Goal: Task Accomplishment & Management: Complete application form

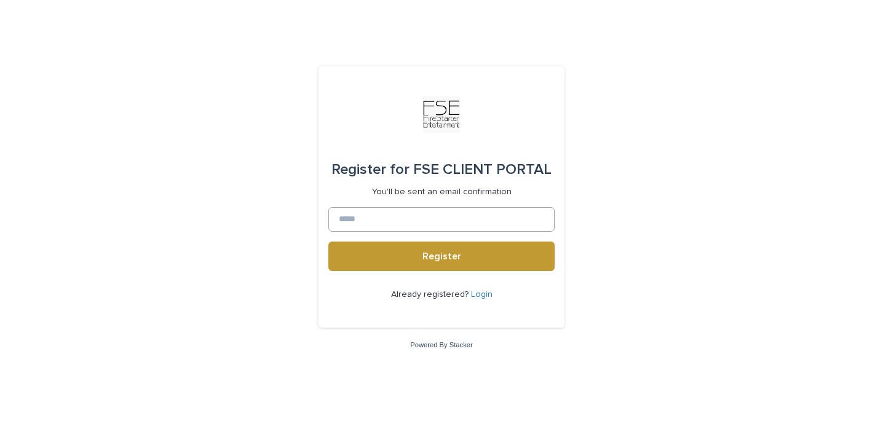
type input "**********"
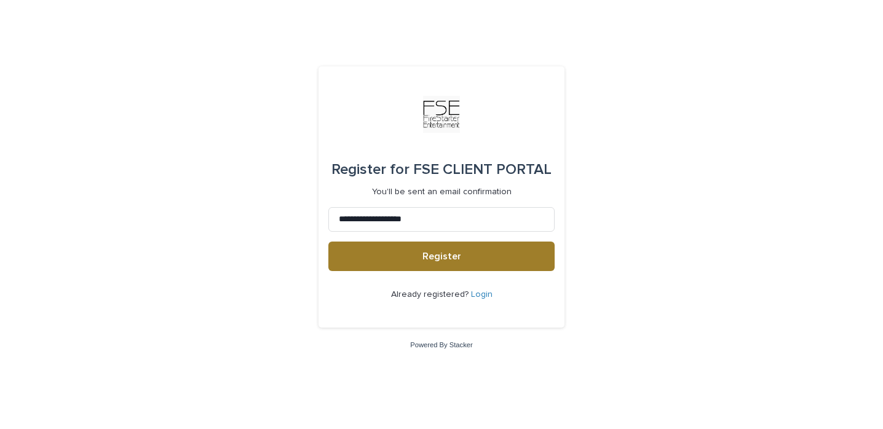
click at [431, 255] on span "Register" at bounding box center [441, 256] width 39 height 10
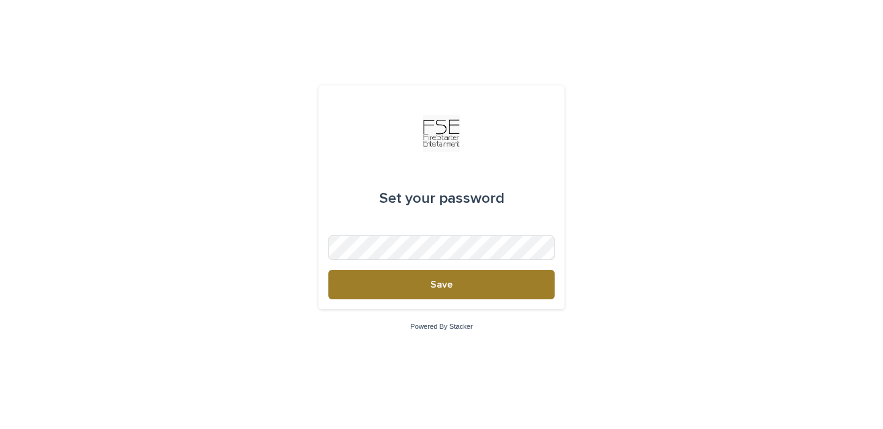
click at [467, 284] on button "Save" at bounding box center [441, 285] width 226 height 30
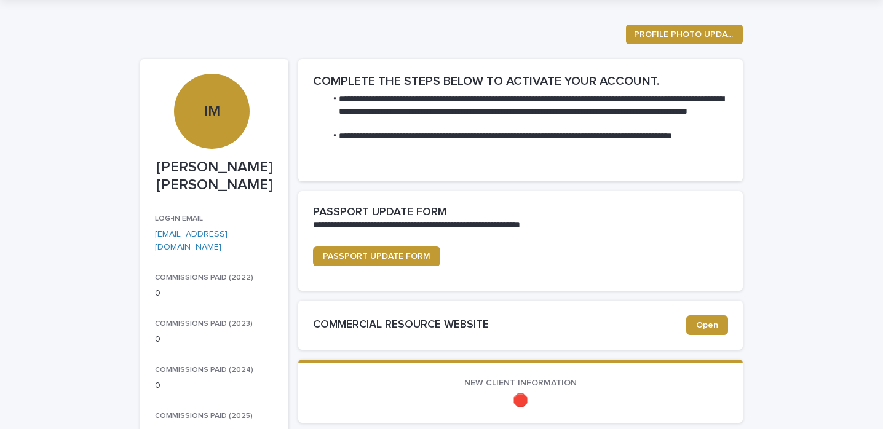
scroll to position [140, 0]
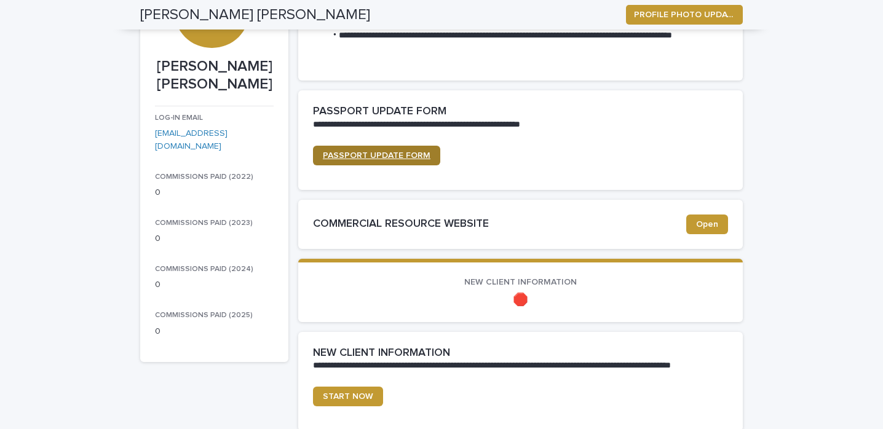
click at [416, 157] on span "PASSPORT UPDATE FORM" at bounding box center [377, 155] width 108 height 9
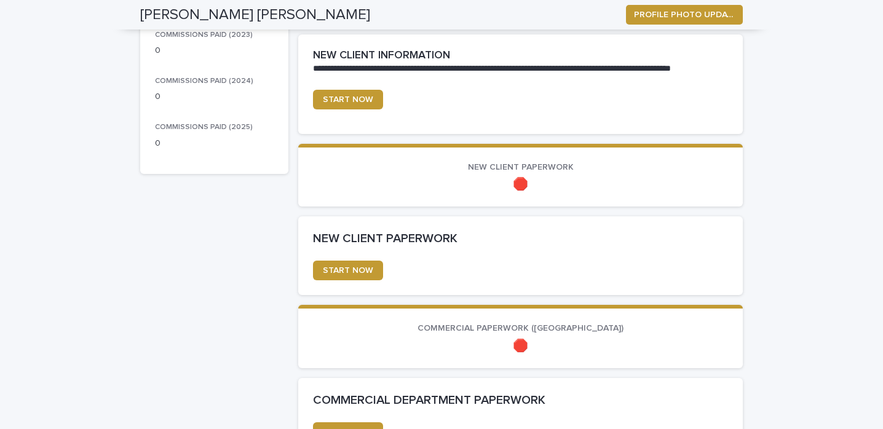
scroll to position [301, 0]
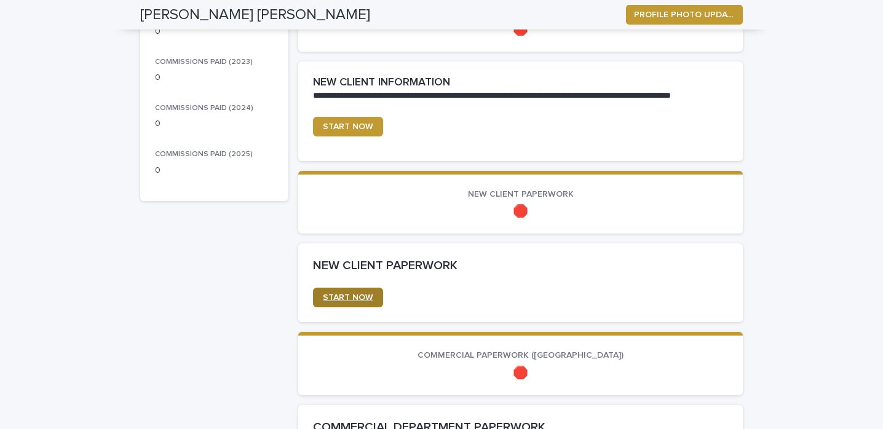
click at [339, 293] on link "START NOW" at bounding box center [348, 298] width 70 height 20
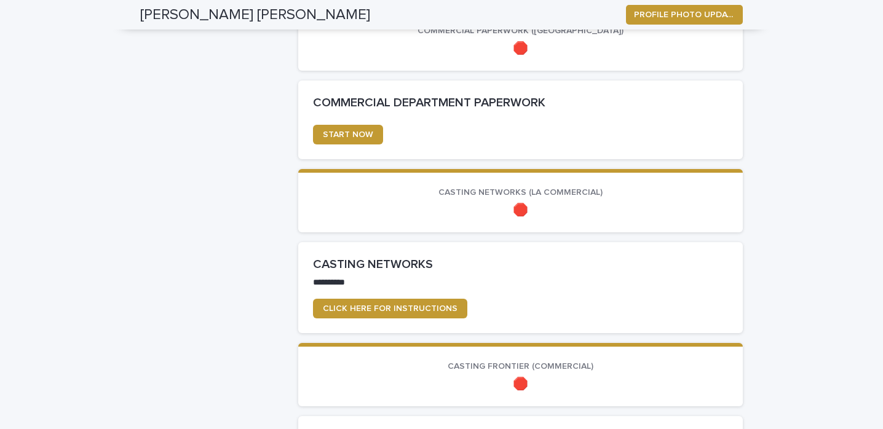
scroll to position [609, 0]
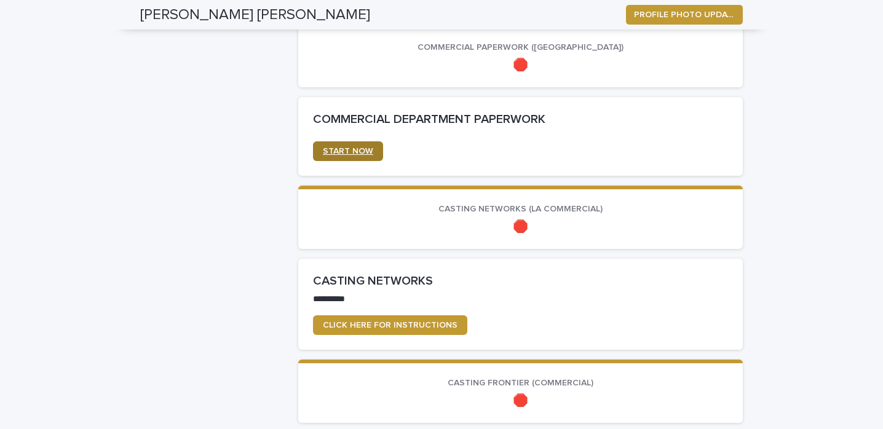
click at [353, 152] on span "START NOW" at bounding box center [348, 151] width 50 height 9
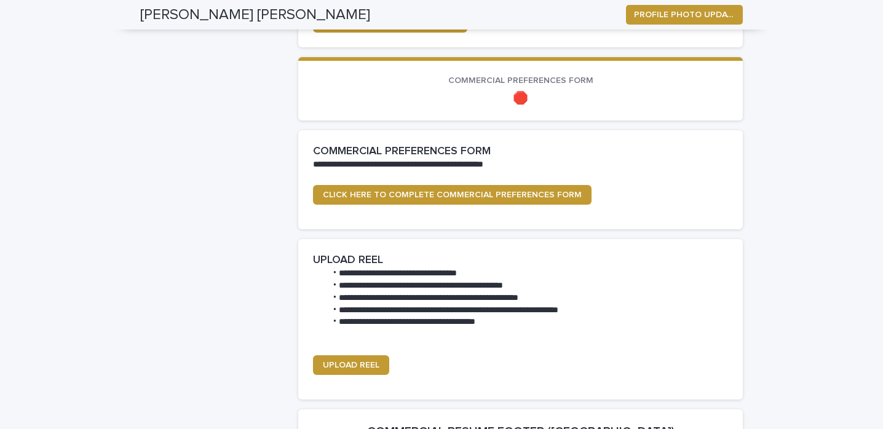
scroll to position [1395, 0]
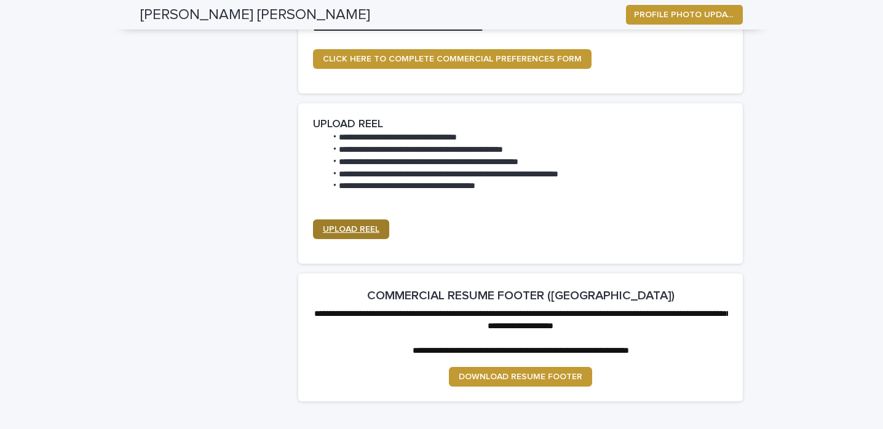
click at [369, 232] on span "UPLOAD REEL" at bounding box center [351, 229] width 57 height 9
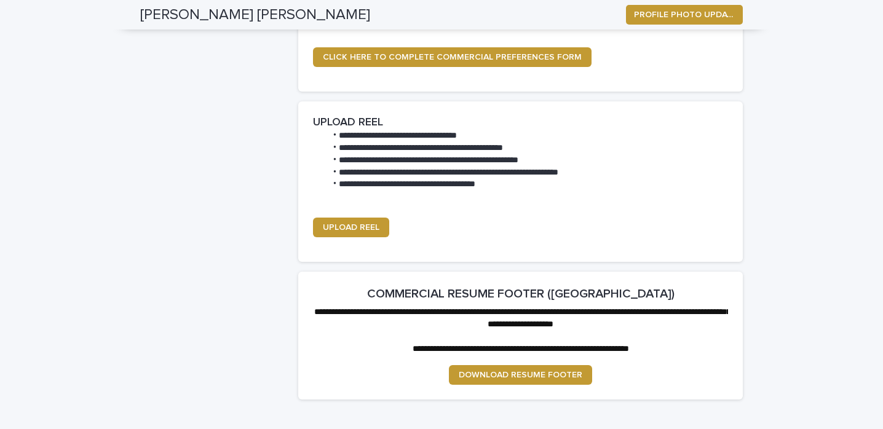
scroll to position [1255, 0]
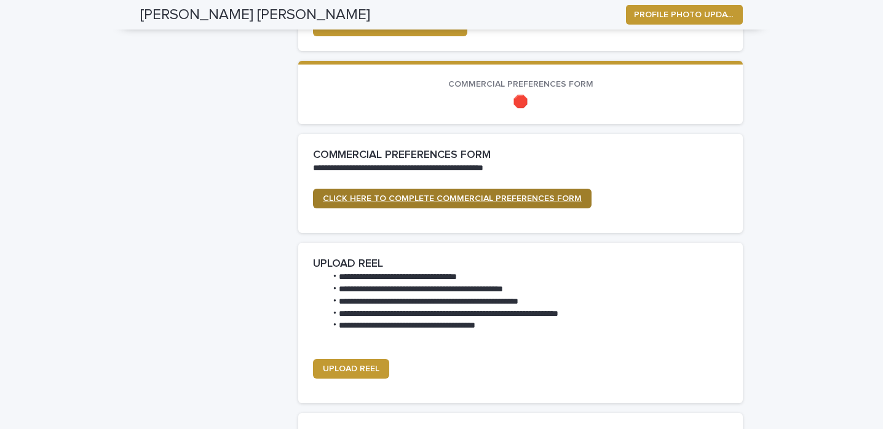
click at [414, 196] on span "CLICK HERE TO COMPLETE COMMERCIAL PREFERENCES FORM" at bounding box center [452, 198] width 259 height 9
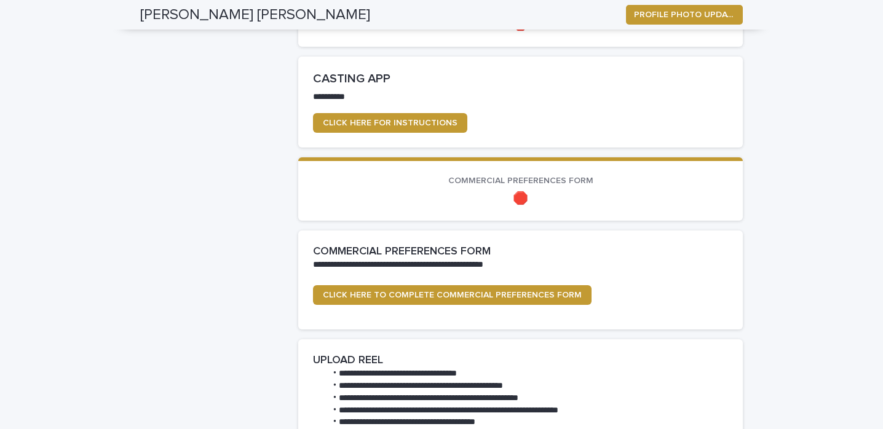
scroll to position [1015, 0]
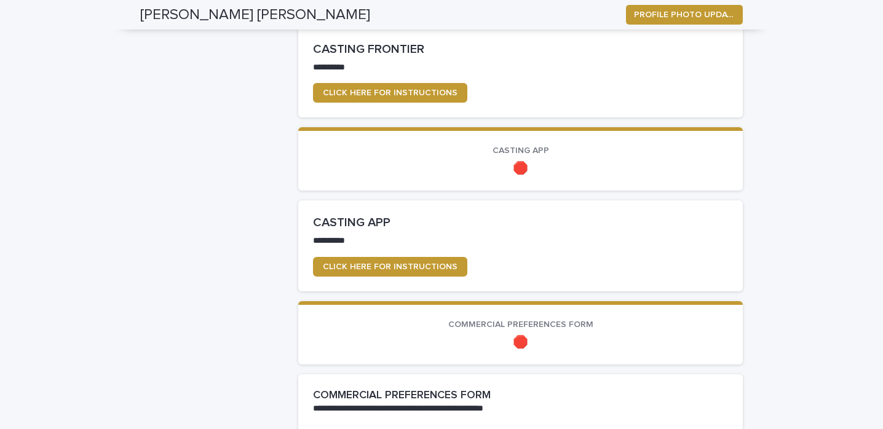
click at [358, 277] on section "**********" at bounding box center [520, 245] width 444 height 91
click at [361, 267] on span "CLICK HERE FOR INSTRUCTIONS" at bounding box center [390, 266] width 135 height 9
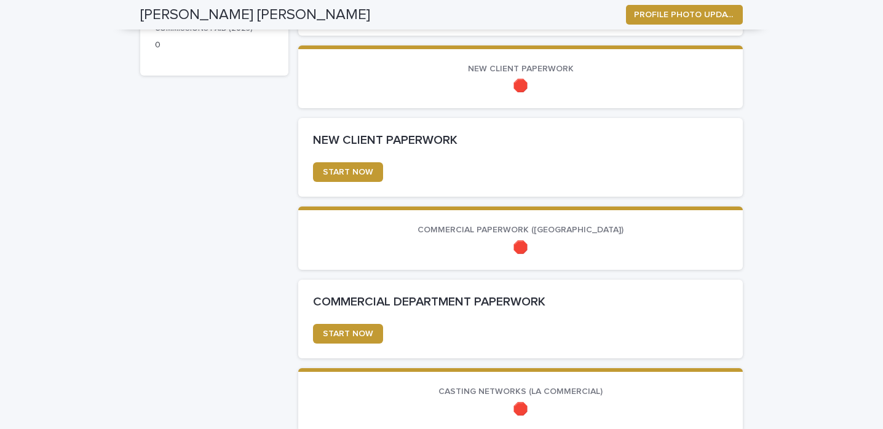
scroll to position [544, 0]
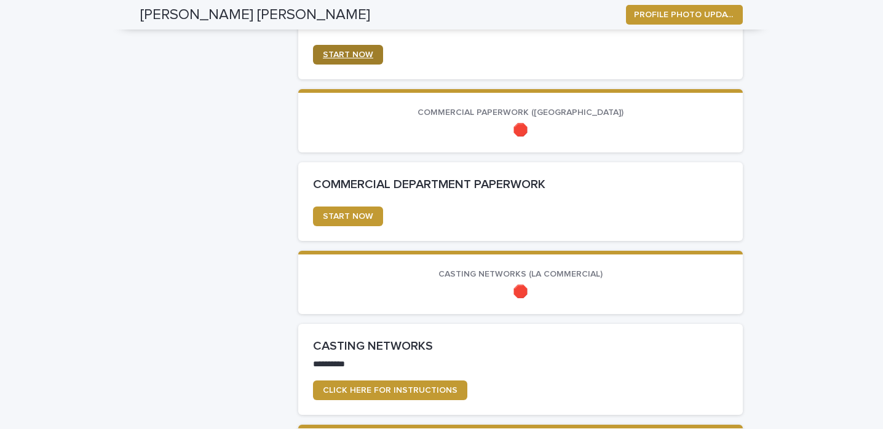
click at [365, 52] on span "START NOW" at bounding box center [348, 54] width 50 height 9
click at [351, 215] on span "START NOW" at bounding box center [348, 216] width 50 height 9
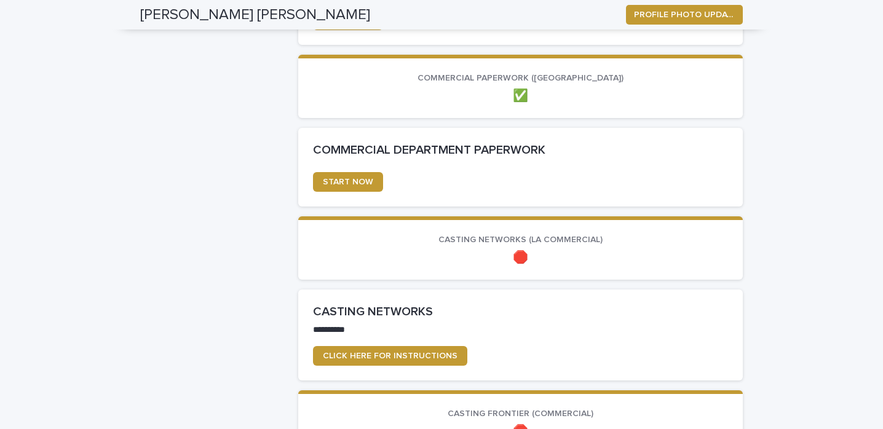
scroll to position [657, 0]
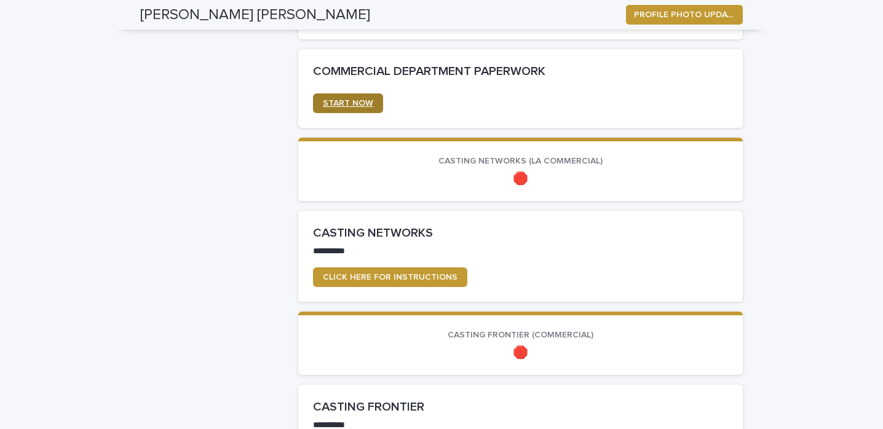
click at [323, 105] on span "START NOW" at bounding box center [348, 103] width 50 height 9
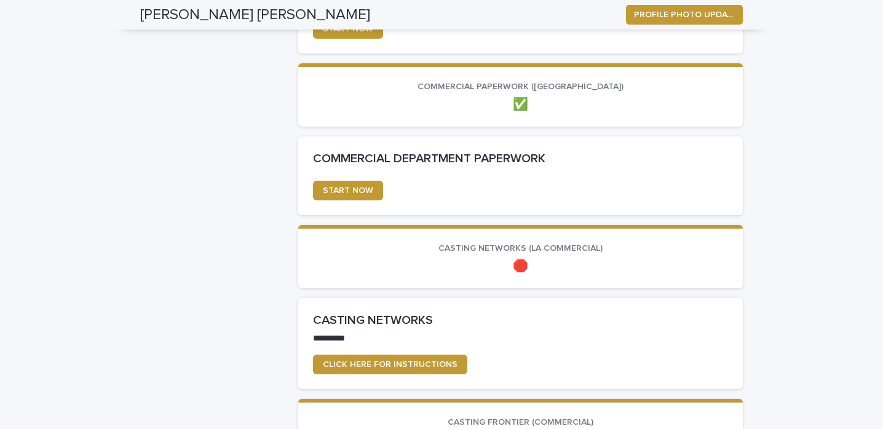
scroll to position [723, 0]
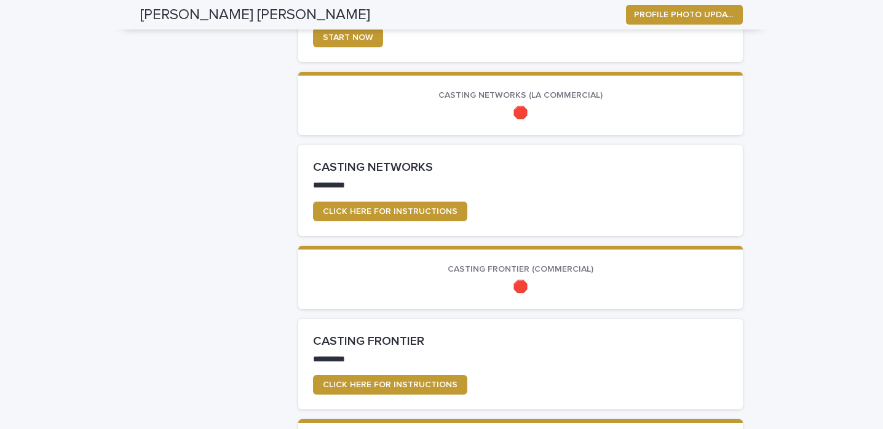
click at [369, 221] on section "**********" at bounding box center [520, 190] width 444 height 91
click at [371, 214] on span "CLICK HERE FOR INSTRUCTIONS" at bounding box center [390, 211] width 135 height 9
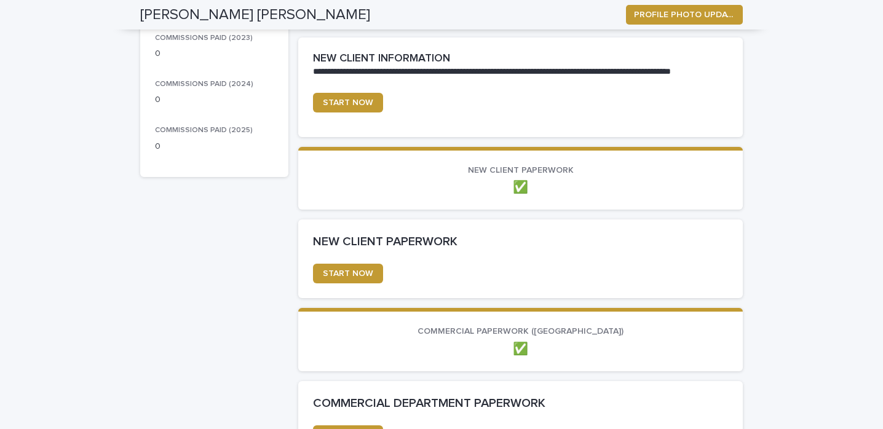
scroll to position [0, 0]
